Goal: Entertainment & Leisure: Consume media (video, audio)

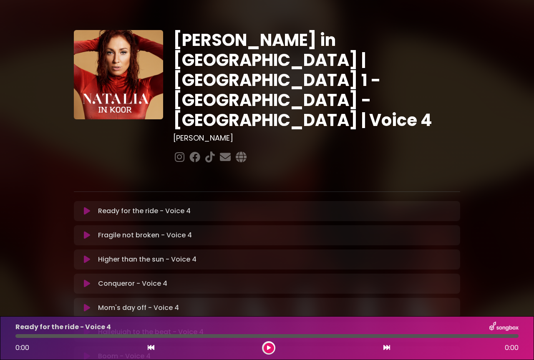
click at [386, 350] on icon at bounding box center [386, 347] width 7 height 7
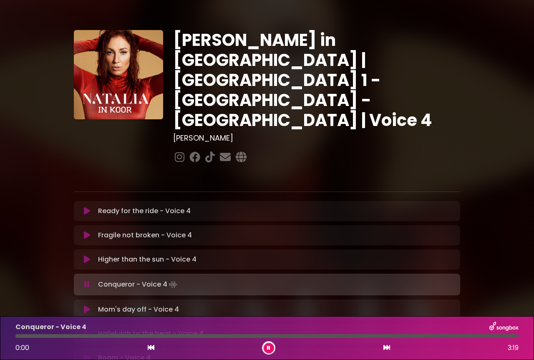
click at [386, 350] on icon at bounding box center [386, 347] width 7 height 7
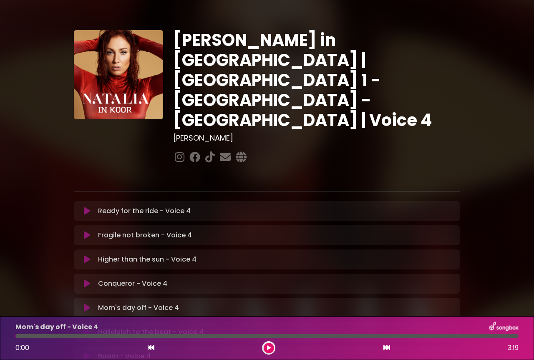
click at [386, 350] on icon at bounding box center [386, 347] width 7 height 7
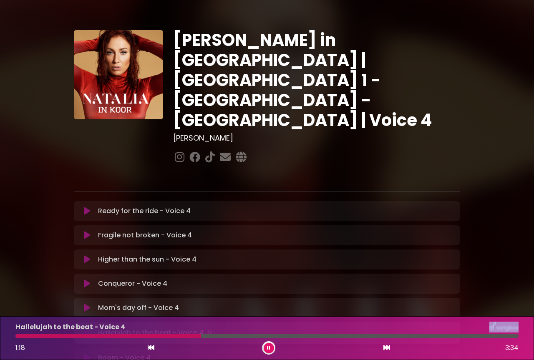
drag, startPoint x: 493, startPoint y: 336, endPoint x: 201, endPoint y: 327, distance: 292.0
click at [201, 327] on div "Hallelujah to the beat - Voice 4 1:18 3:34" at bounding box center [266, 337] width 513 height 33
click at [381, 350] on div "1:49 3:34" at bounding box center [266, 347] width 513 height 13
click at [386, 348] on icon at bounding box center [386, 347] width 7 height 7
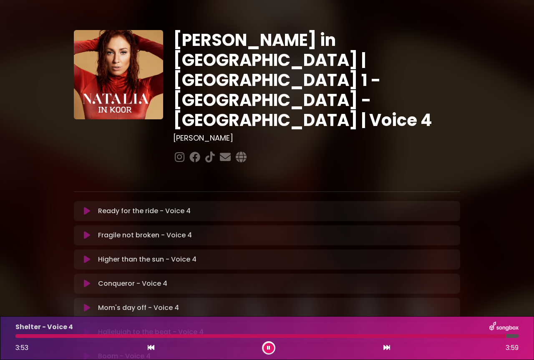
click at [156, 350] on div "3:53 3:59" at bounding box center [266, 347] width 513 height 13
click at [153, 349] on icon at bounding box center [151, 347] width 7 height 7
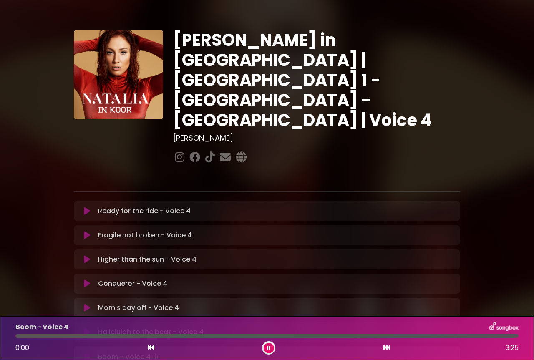
click at [388, 348] on icon at bounding box center [386, 347] width 7 height 7
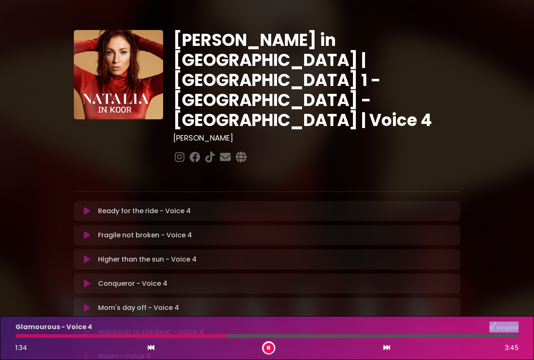
drag, startPoint x: 477, startPoint y: 336, endPoint x: 226, endPoint y: 333, distance: 250.6
click at [226, 333] on div "Glamourous - Voice 4 1:34 3:45" at bounding box center [266, 337] width 513 height 33
click at [387, 348] on icon at bounding box center [386, 347] width 7 height 7
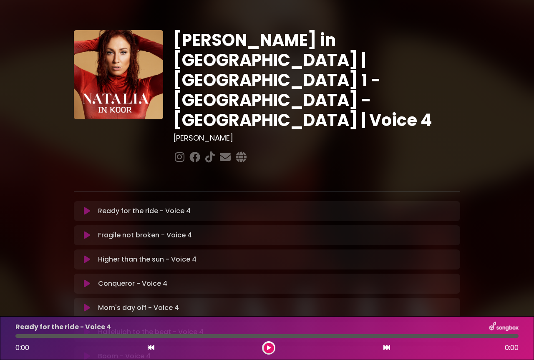
click at [387, 348] on icon at bounding box center [386, 347] width 7 height 7
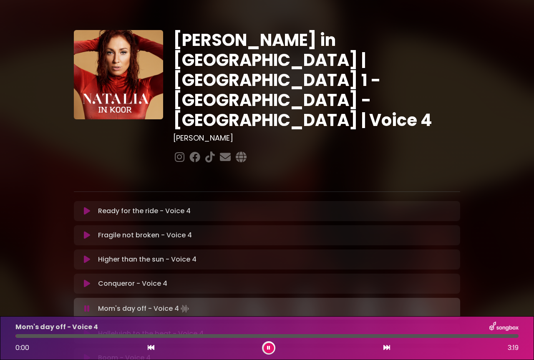
click at [387, 348] on icon at bounding box center [386, 347] width 7 height 7
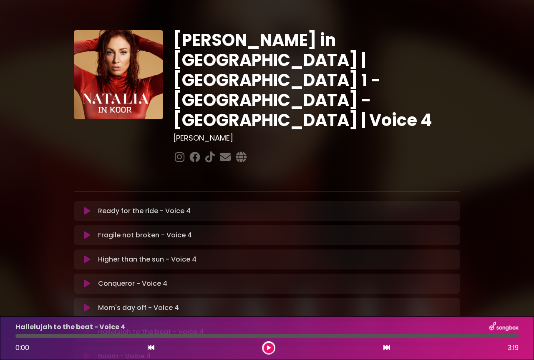
click at [387, 348] on icon at bounding box center [386, 347] width 7 height 7
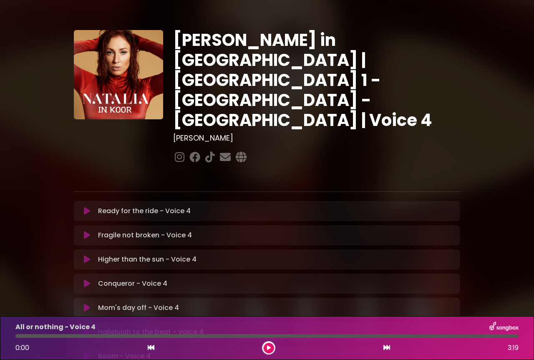
click at [387, 348] on icon at bounding box center [386, 347] width 7 height 7
click at [144, 345] on div "0:00 4:39" at bounding box center [266, 347] width 513 height 13
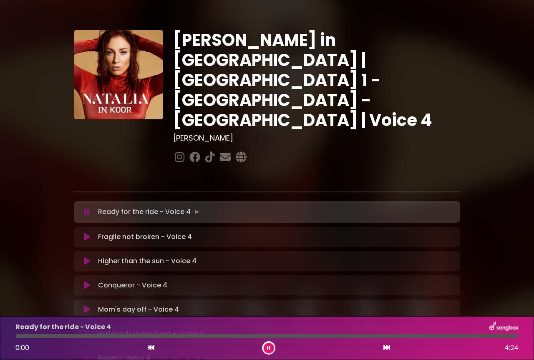
click at [148, 344] on button at bounding box center [151, 347] width 8 height 11
click at [386, 347] on icon at bounding box center [386, 347] width 7 height 7
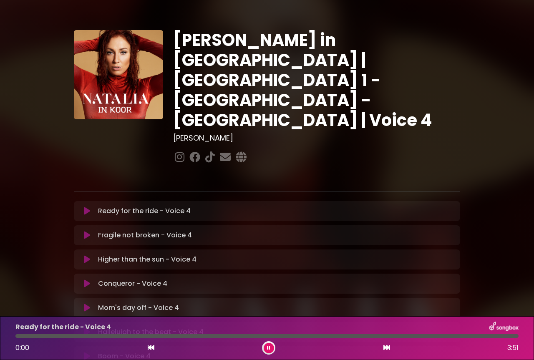
click at [386, 347] on icon at bounding box center [386, 347] width 7 height 7
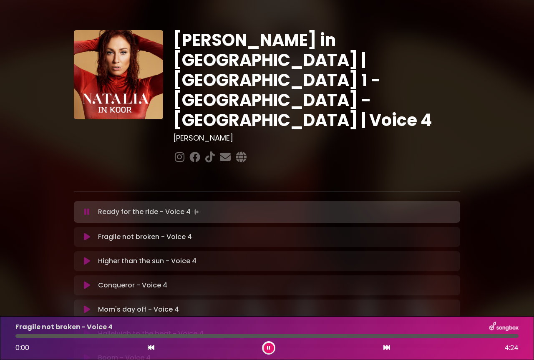
click at [386, 347] on icon at bounding box center [386, 347] width 7 height 7
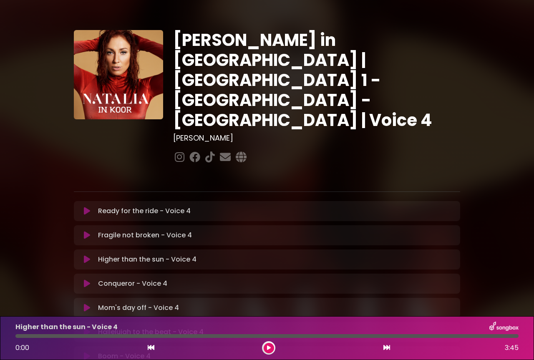
click at [386, 347] on icon at bounding box center [386, 347] width 7 height 7
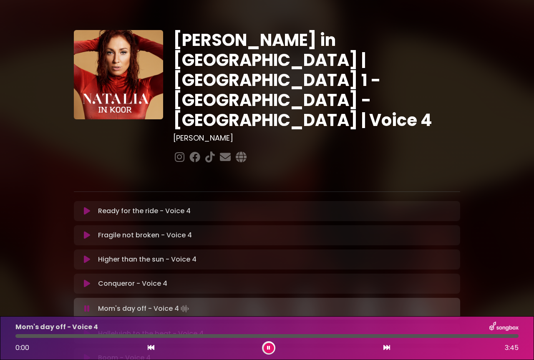
click at [386, 347] on icon at bounding box center [386, 347] width 7 height 7
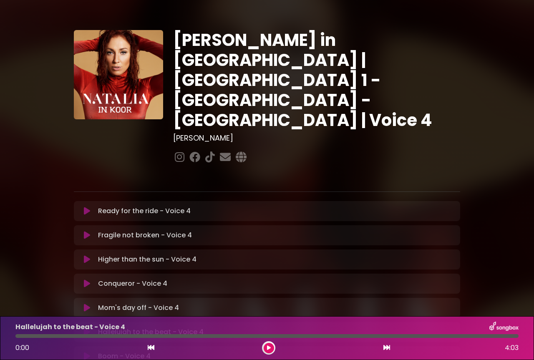
click at [386, 347] on icon at bounding box center [386, 347] width 7 height 7
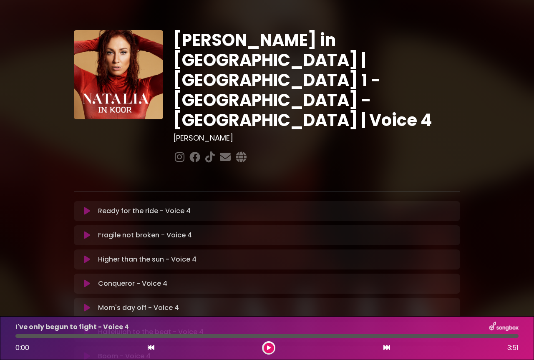
click at [386, 347] on icon at bounding box center [386, 347] width 7 height 7
click at [268, 349] on icon at bounding box center [268, 347] width 3 height 5
drag, startPoint x: 18, startPoint y: 337, endPoint x: 347, endPoint y: 344, distance: 329.5
click at [347, 344] on div "Risin - Voice 4 0:02 4:24" at bounding box center [266, 337] width 513 height 33
